Goal: Information Seeking & Learning: Learn about a topic

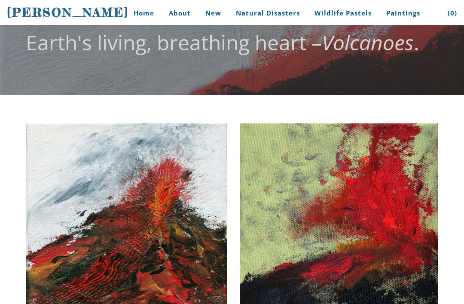
scroll to position [44, 0]
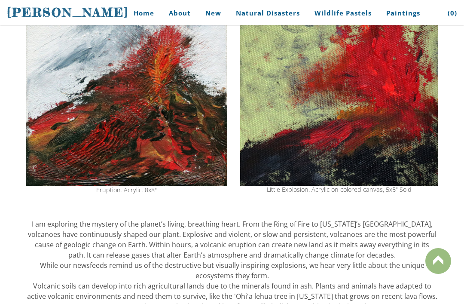
scroll to position [0, 0]
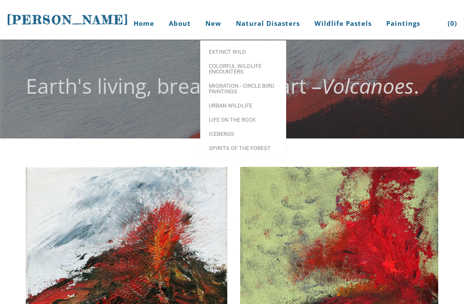
click at [260, 142] on link "Spirits of the Forest" at bounding box center [243, 148] width 86 height 14
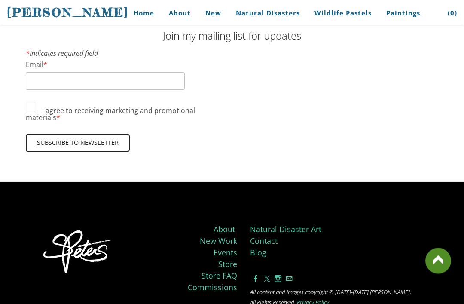
scroll to position [3415, 0]
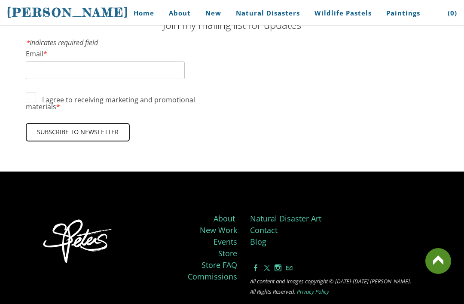
click at [437, 274] on link at bounding box center [438, 261] width 26 height 26
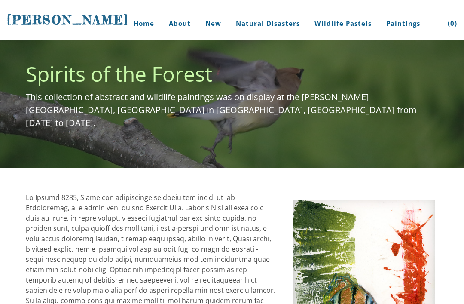
scroll to position [32, 0]
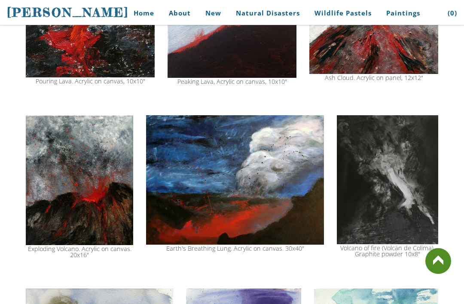
scroll to position [741, 0]
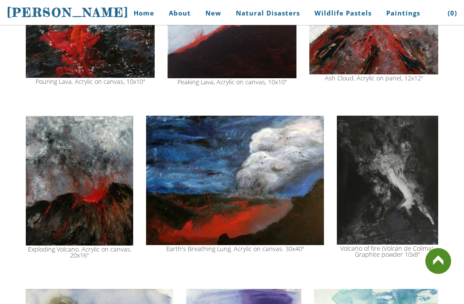
click at [253, 223] on img at bounding box center [235, 181] width 178 height 130
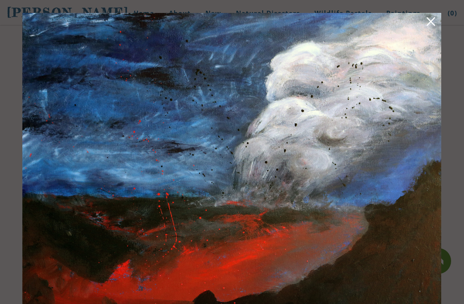
click at [256, 218] on img at bounding box center [231, 165] width 419 height 305
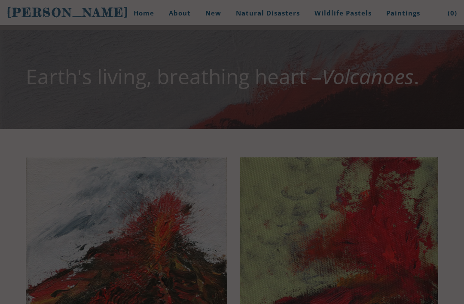
scroll to position [7, 0]
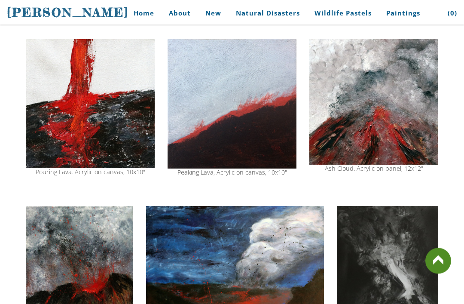
scroll to position [651, 0]
click at [77, 127] on img at bounding box center [90, 103] width 129 height 128
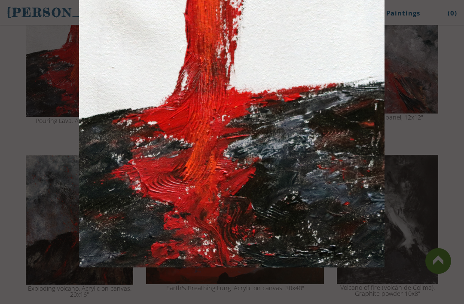
scroll to position [699, 0]
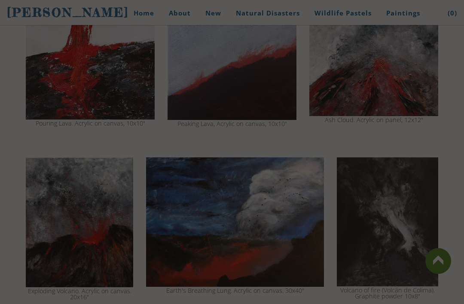
click at [449, 256] on link at bounding box center [438, 261] width 26 height 26
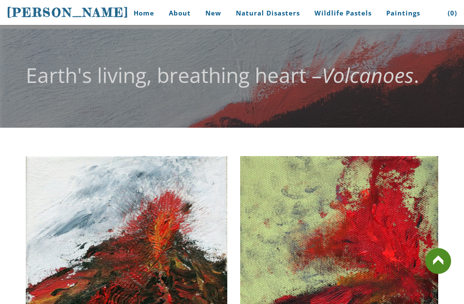
scroll to position [0, 0]
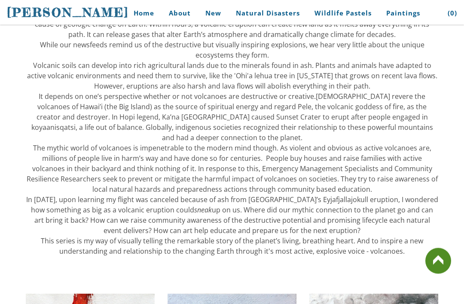
click at [444, 274] on link at bounding box center [438, 261] width 26 height 26
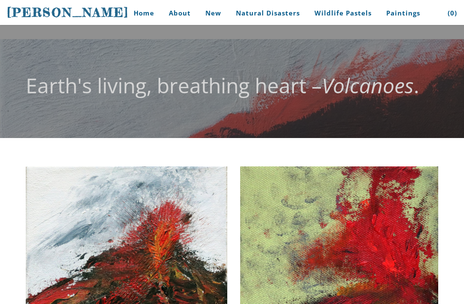
scroll to position [332, 0]
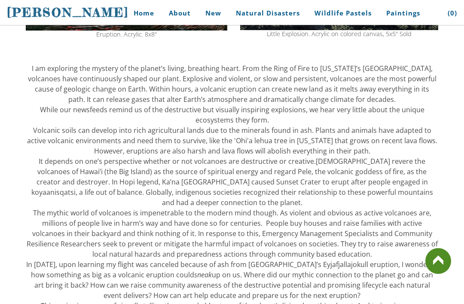
click at [433, 274] on link at bounding box center [438, 261] width 26 height 26
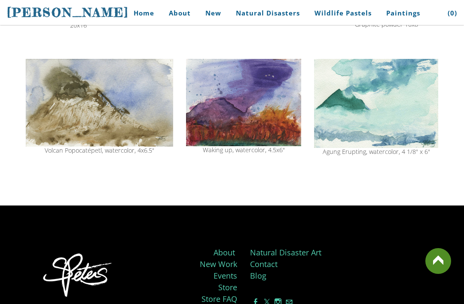
scroll to position [1029, 0]
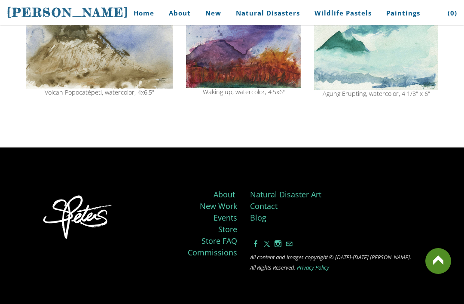
click at [442, 274] on link at bounding box center [438, 261] width 26 height 26
click at [434, 274] on link at bounding box center [438, 261] width 26 height 26
click at [437, 274] on link at bounding box center [438, 261] width 26 height 26
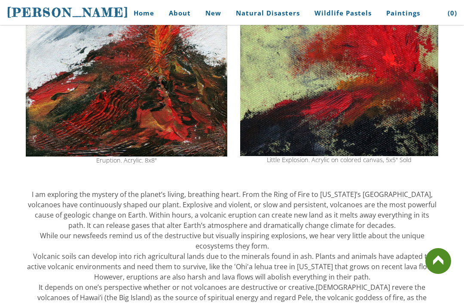
click at [246, 189] on div at bounding box center [232, 177] width 412 height 21
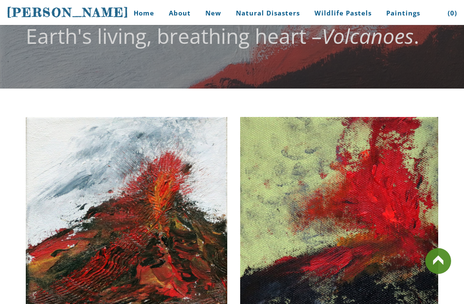
scroll to position [0, 0]
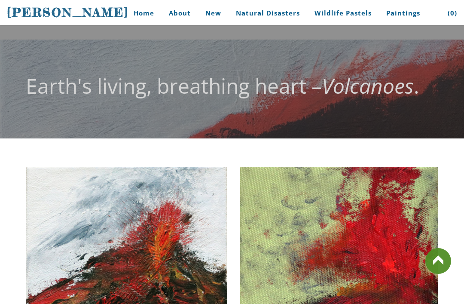
click at [247, 230] on img at bounding box center [339, 264] width 198 height 195
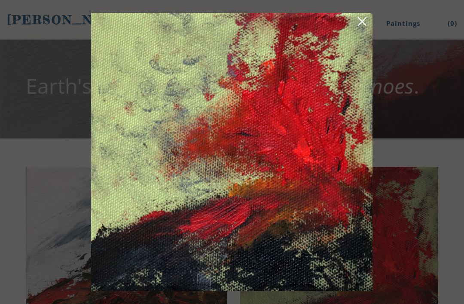
click at [374, 16] on div at bounding box center [232, 152] width 290 height 286
click at [366, 22] on link at bounding box center [362, 22] width 12 height 13
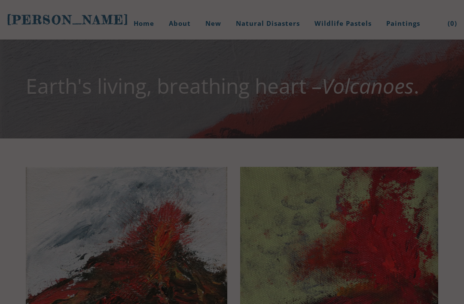
click at [365, 17] on link "Wildlife Pastels" at bounding box center [343, 23] width 70 height 32
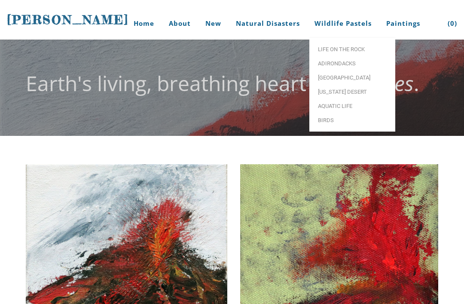
click at [161, 19] on link "Home" at bounding box center [141, 23] width 40 height 32
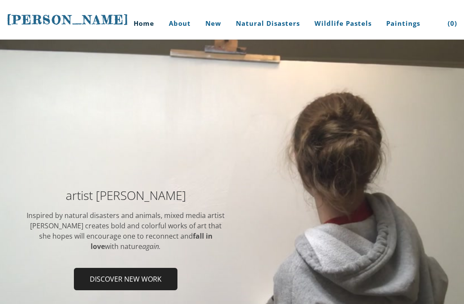
click at [144, 279] on span "Discover new work" at bounding box center [126, 278] width 102 height 21
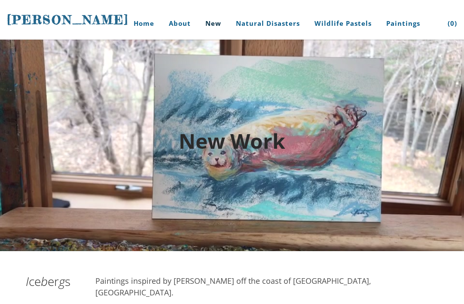
click at [286, 148] on h2 "New Work" at bounding box center [232, 141] width 412 height 21
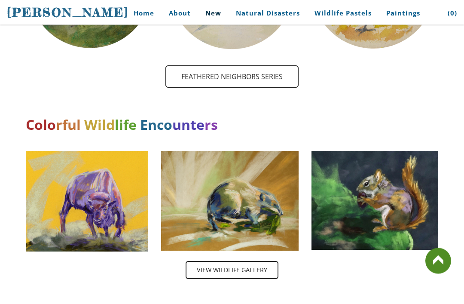
scroll to position [1247, 0]
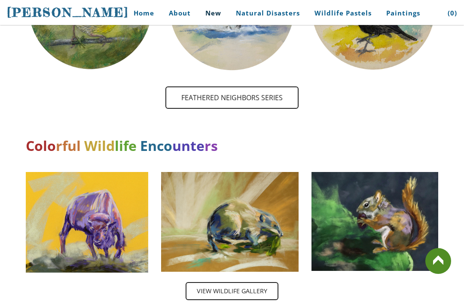
click at [98, 212] on img at bounding box center [87, 222] width 122 height 100
click at [52, 202] on img at bounding box center [87, 222] width 122 height 100
click at [64, 201] on img at bounding box center [87, 222] width 122 height 100
click at [64, 199] on img at bounding box center [87, 222] width 122 height 100
click at [209, 283] on span "View wildlife Gallery" at bounding box center [231, 291] width 91 height 16
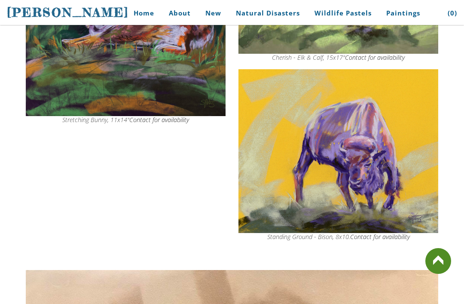
scroll to position [929, 0]
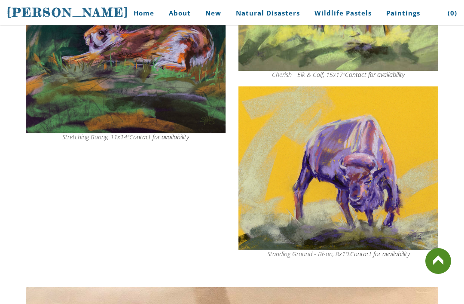
click at [386, 204] on img at bounding box center [338, 168] width 200 height 164
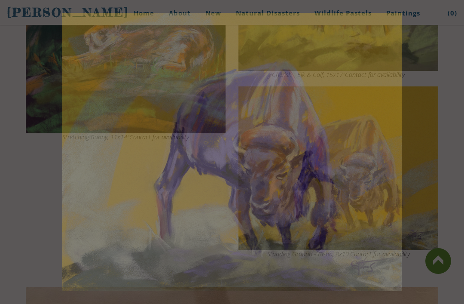
click at [388, 199] on img at bounding box center [231, 152] width 339 height 278
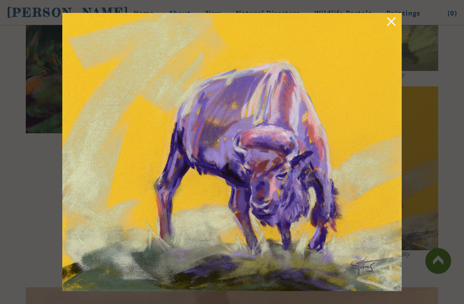
click at [390, 30] on link at bounding box center [391, 22] width 12 height 13
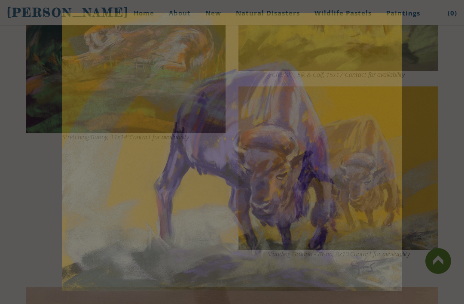
click at [389, 26] on div at bounding box center [232, 218] width 464 height 2295
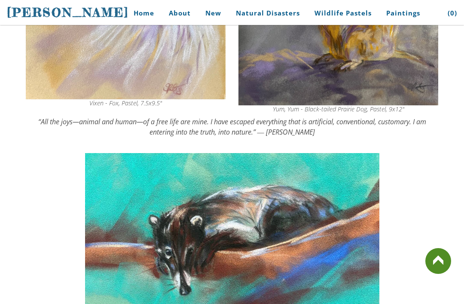
scroll to position [1707, 0]
click at [311, 243] on img at bounding box center [232, 263] width 294 height 221
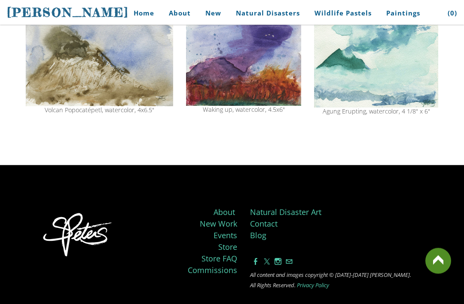
scroll to position [1026, 0]
